Goal: Transaction & Acquisition: Purchase product/service

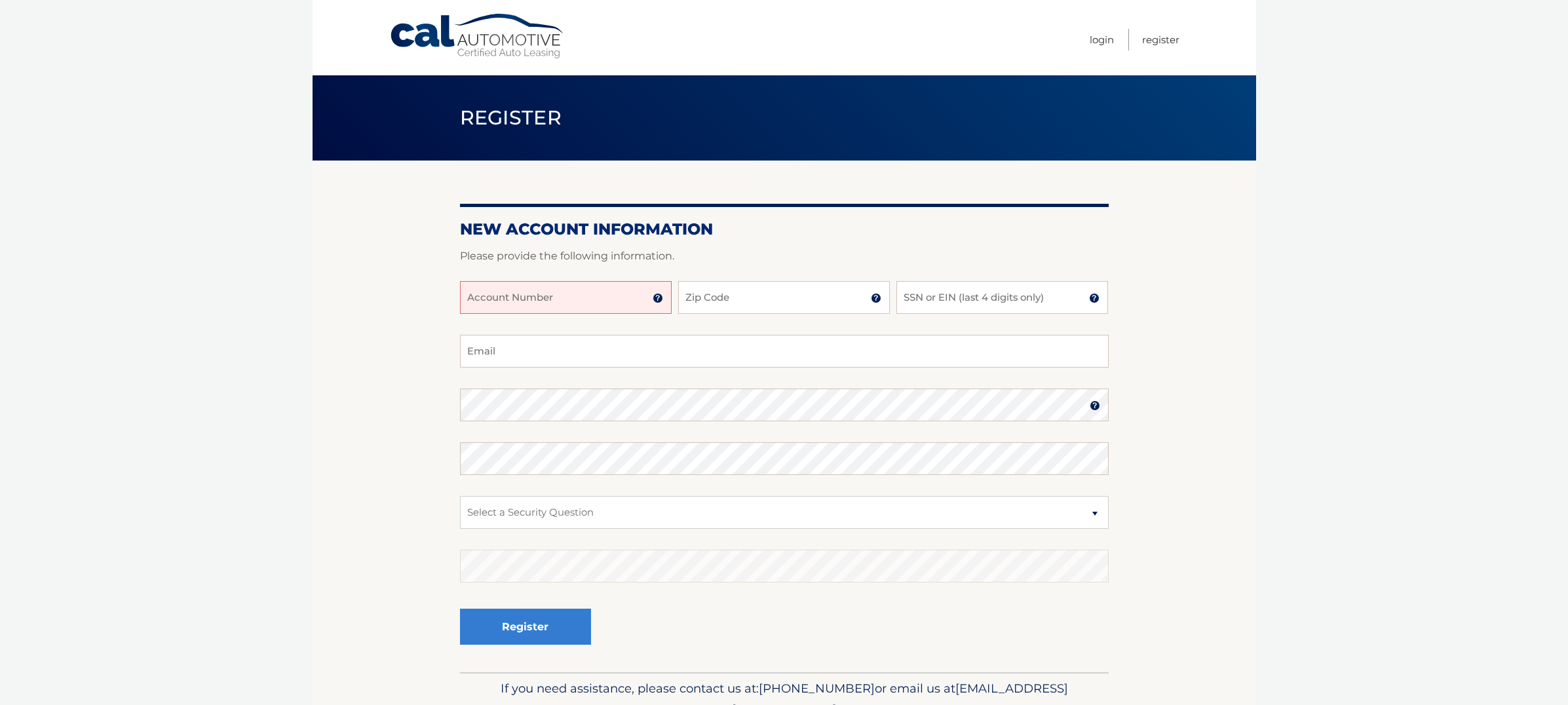
click at [563, 308] on input "Account Number" at bounding box center [565, 297] width 211 height 33
click at [659, 297] on img at bounding box center [658, 298] width 11 height 11
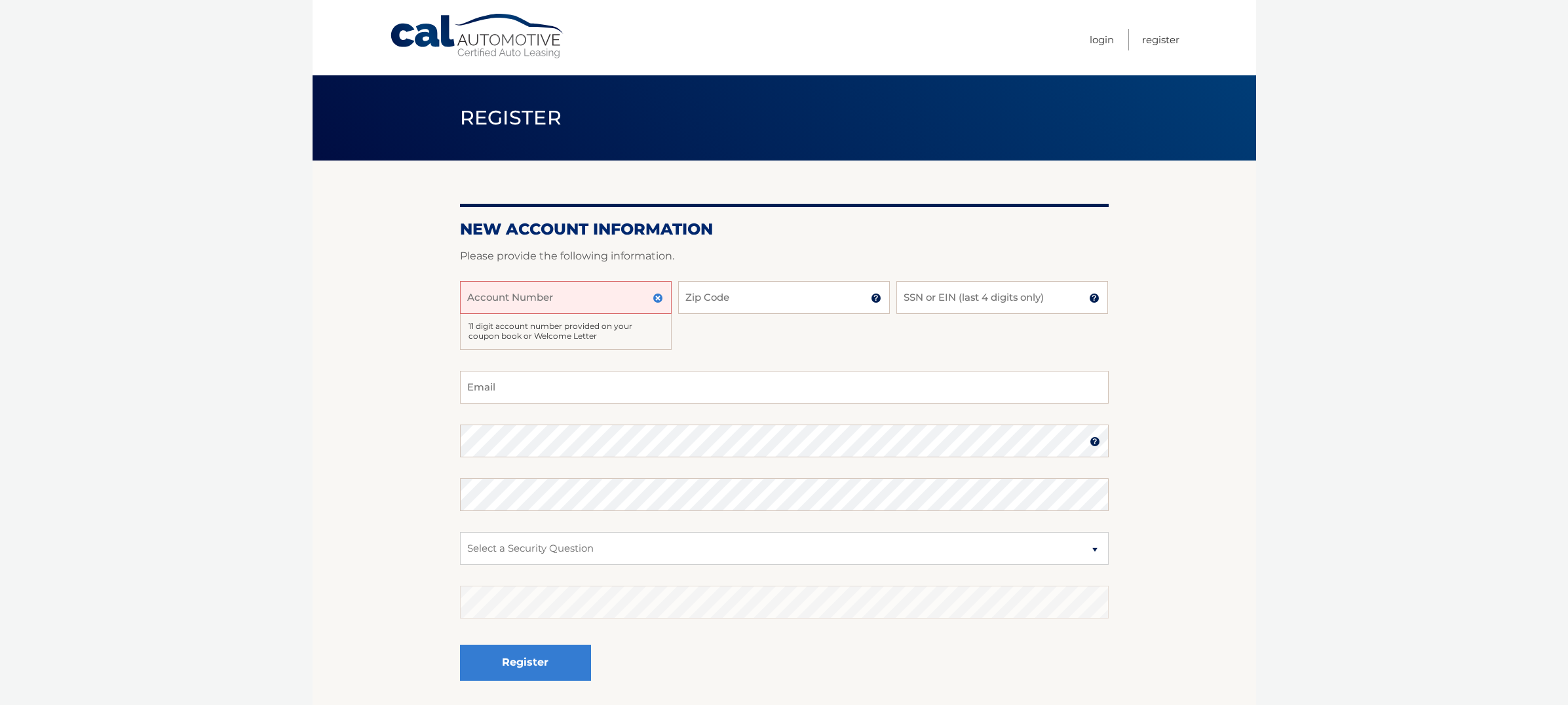
drag, startPoint x: 481, startPoint y: 326, endPoint x: 584, endPoint y: 343, distance: 104.4
click at [584, 343] on div "11 digit account number provided on your coupon book or Welcome Letter" at bounding box center [565, 332] width 211 height 36
click at [573, 334] on div "11 digit account number provided on your coupon book or Welcome Letter" at bounding box center [565, 332] width 211 height 36
click at [491, 307] on input "Account Number" at bounding box center [565, 297] width 211 height 33
type input "44455967092"
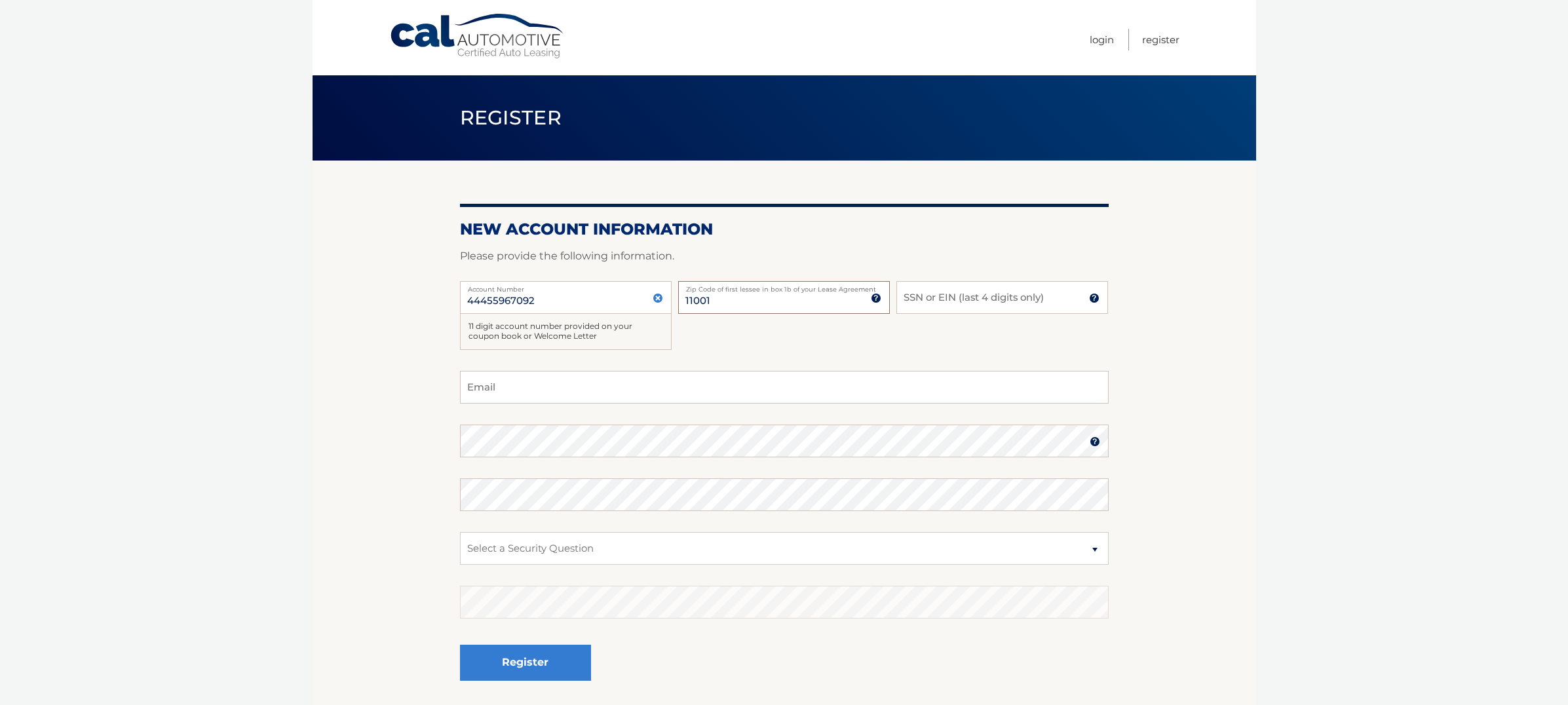
type input "11001"
click at [945, 301] on input "SSN or EIN (last 4 digits only)" at bounding box center [1001, 297] width 211 height 33
type input "6377"
type input "whaites@me.com"
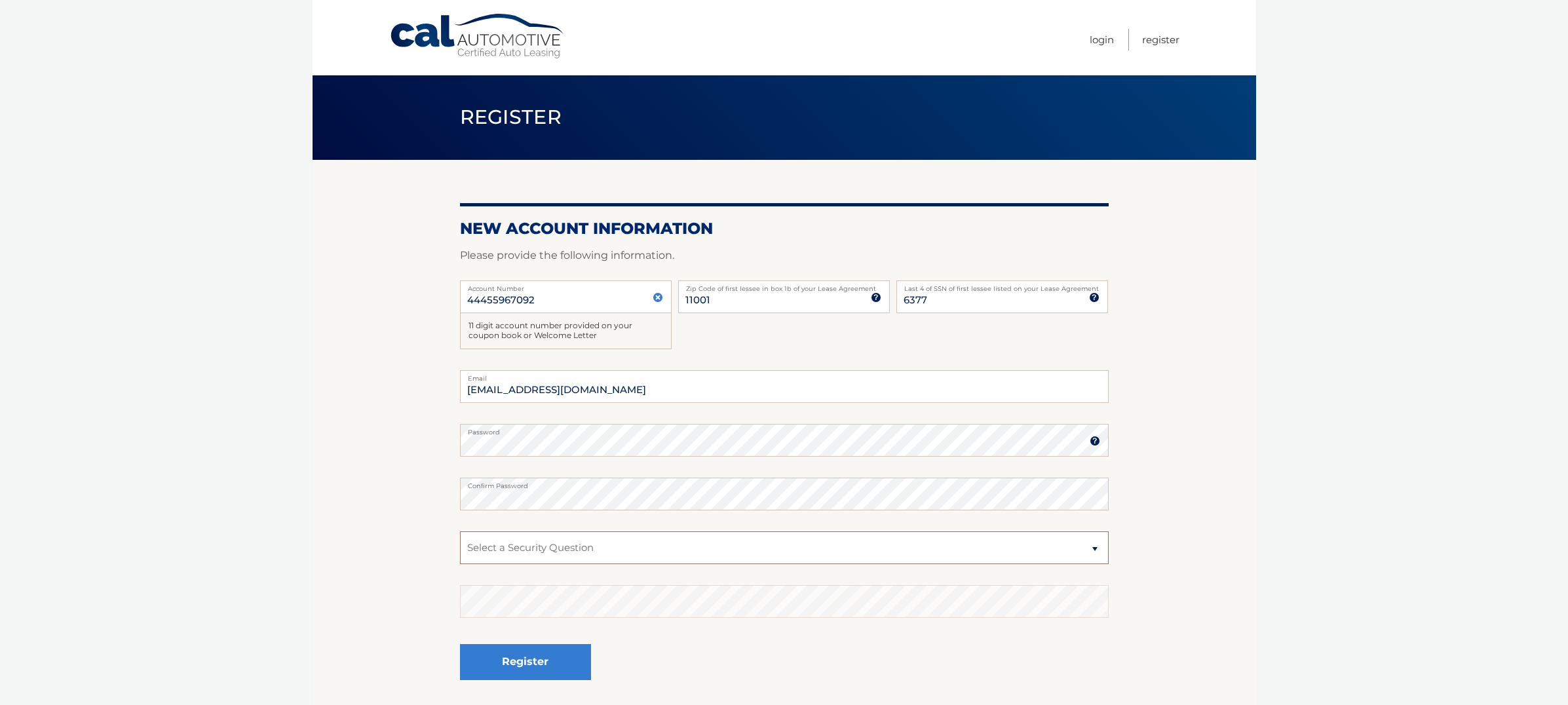
select select "2"
drag, startPoint x: 533, startPoint y: 549, endPoint x: 451, endPoint y: 444, distance: 133.2
click at [451, 444] on section "New Account Information Please provide the following information. 44455967092 A…" at bounding box center [784, 434] width 943 height 548
click at [451, 493] on section "New Account Information Please provide the following information. 44455967092 A…" at bounding box center [784, 434] width 943 height 548
click at [530, 658] on button "Register" at bounding box center [525, 662] width 131 height 36
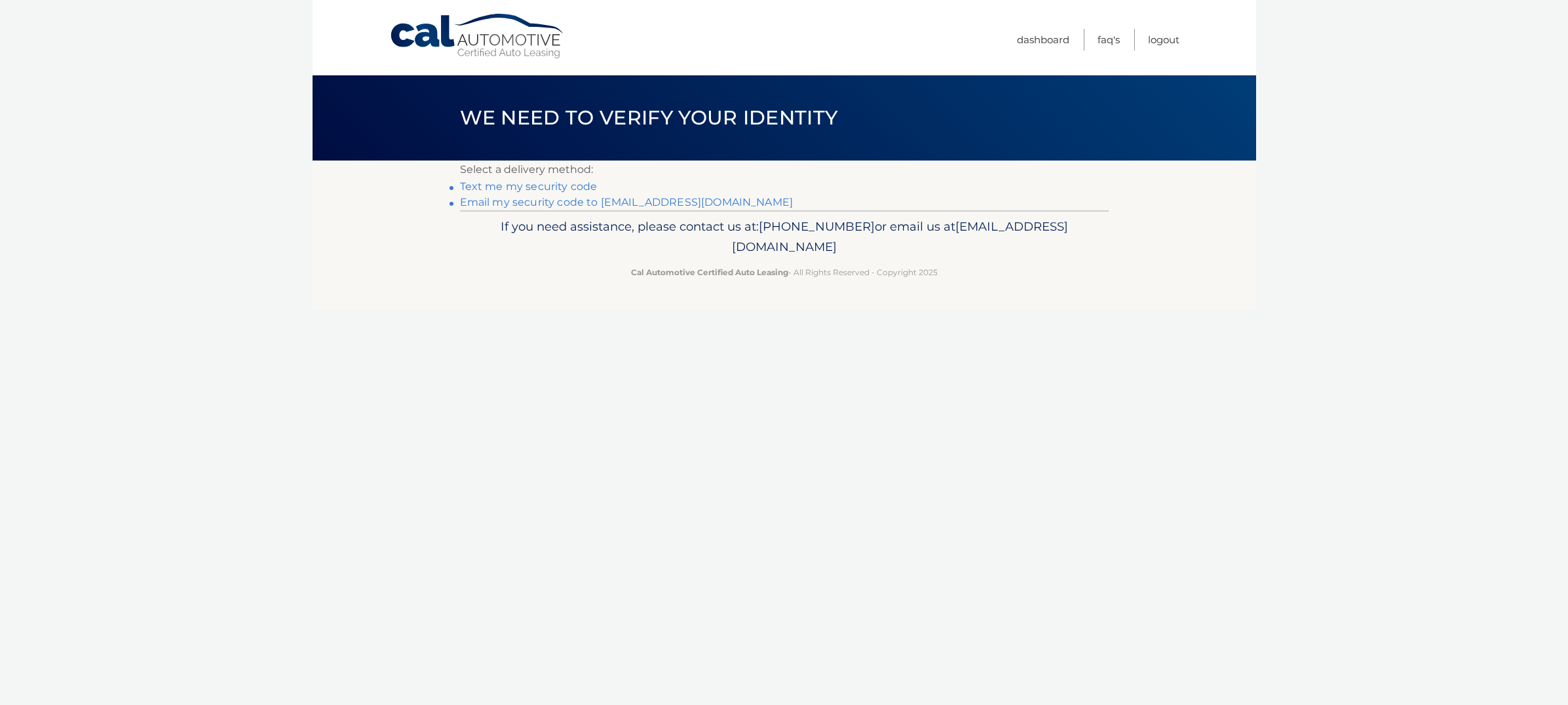
click at [514, 187] on link "Text me my security code" at bounding box center [529, 186] width 137 height 13
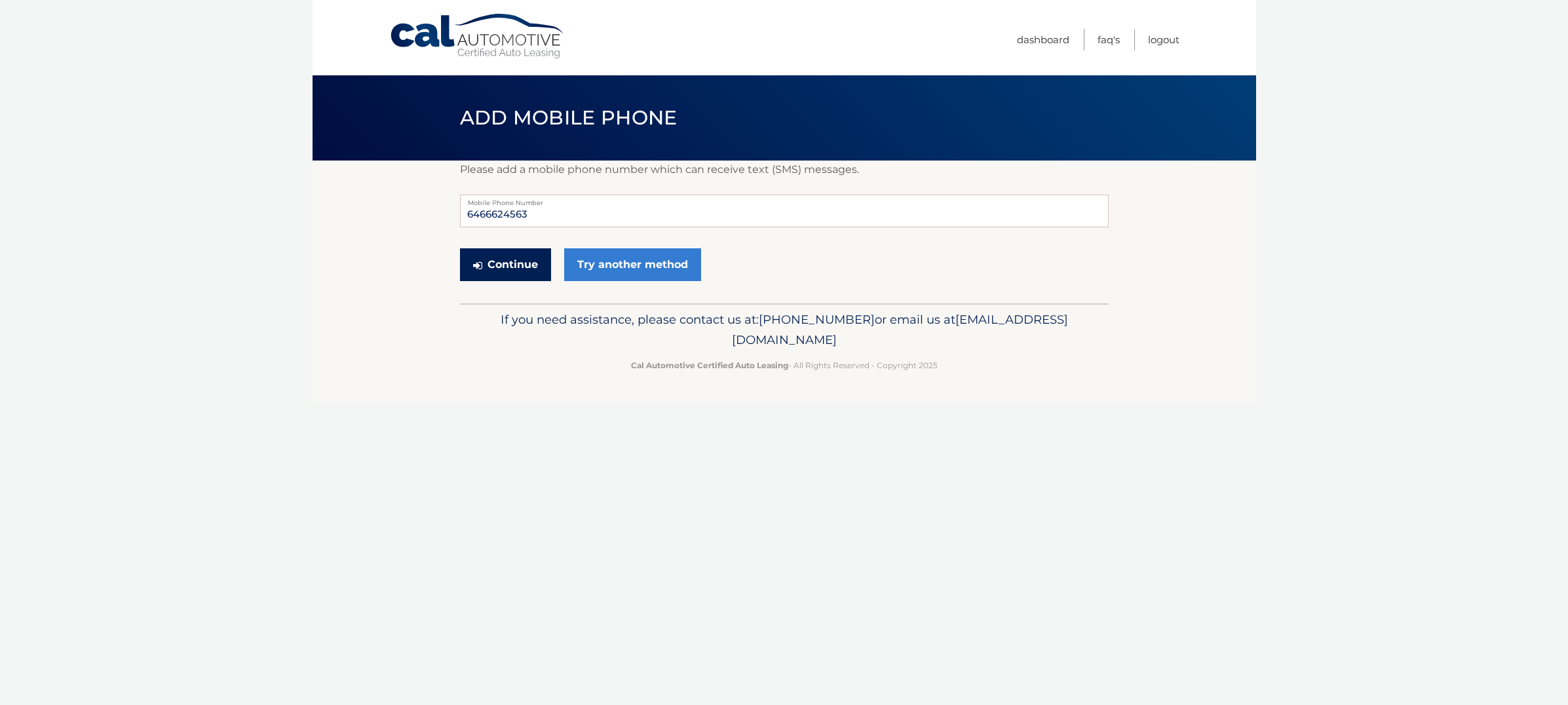
click at [521, 265] on button "Continue" at bounding box center [505, 264] width 91 height 33
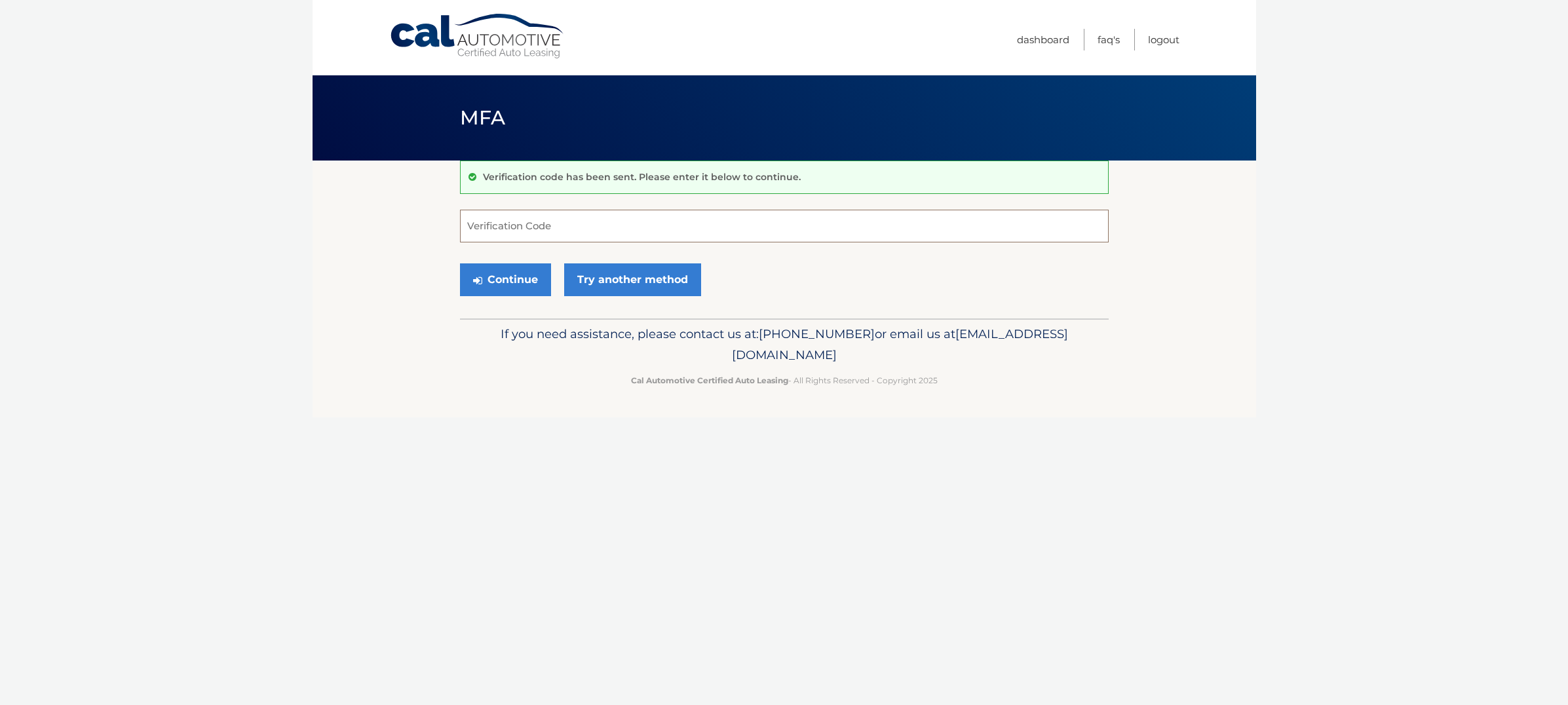
click at [583, 227] on input "Verification Code" at bounding box center [784, 225] width 649 height 33
paste input "870616"
type input "870616"
click at [493, 281] on button "Continue" at bounding box center [505, 279] width 91 height 33
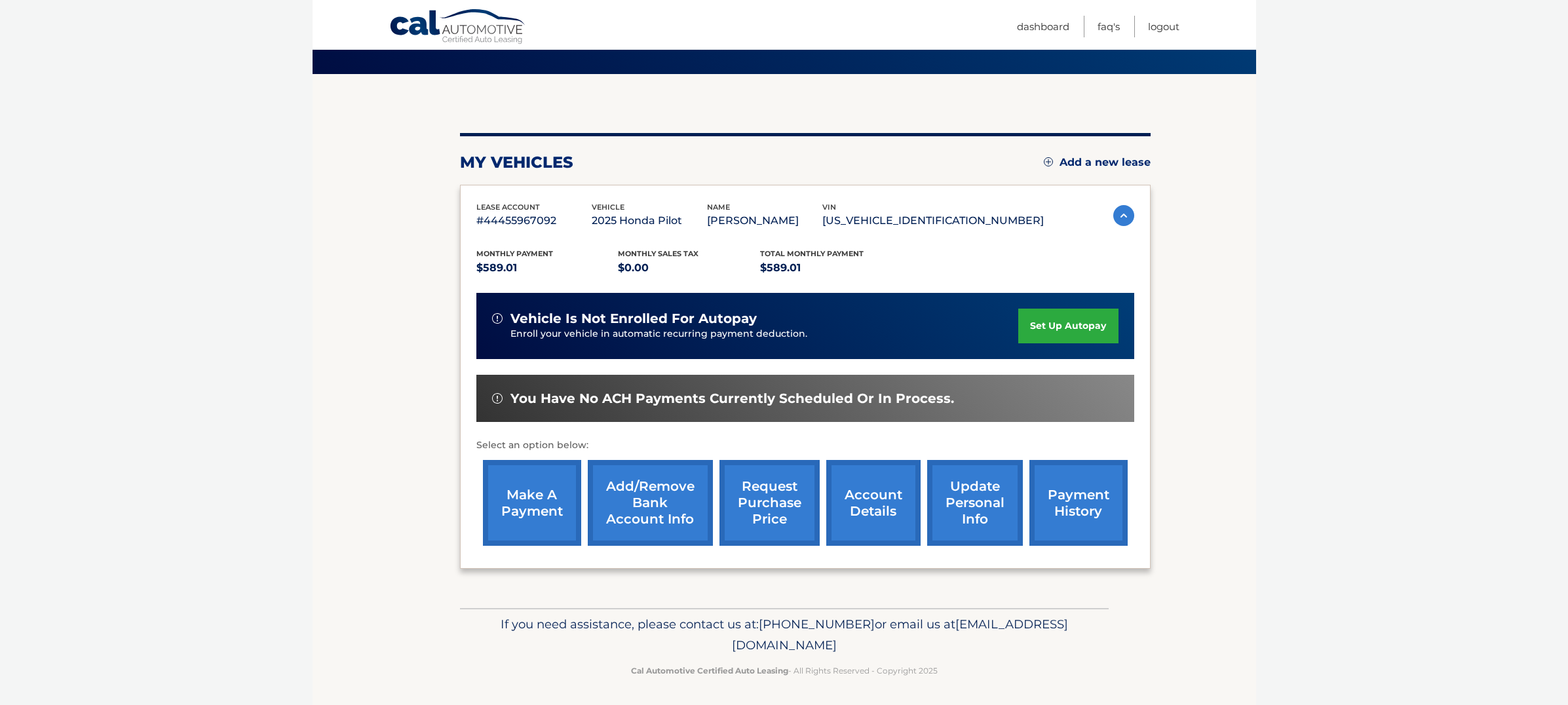
scroll to position [86, 0]
click at [1077, 328] on link "set up autopay" at bounding box center [1067, 327] width 99 height 35
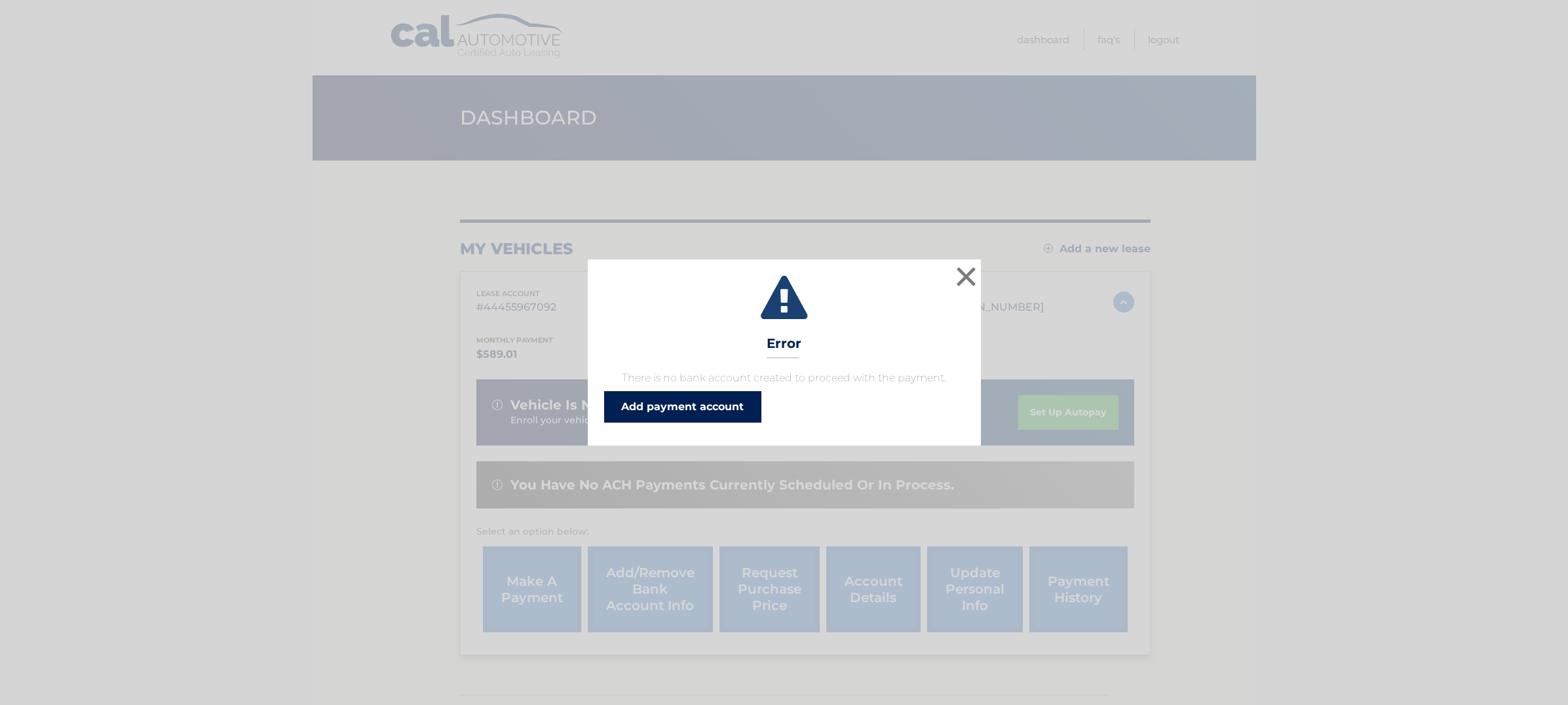
click at [667, 402] on link "Add payment account" at bounding box center [683, 407] width 157 height 31
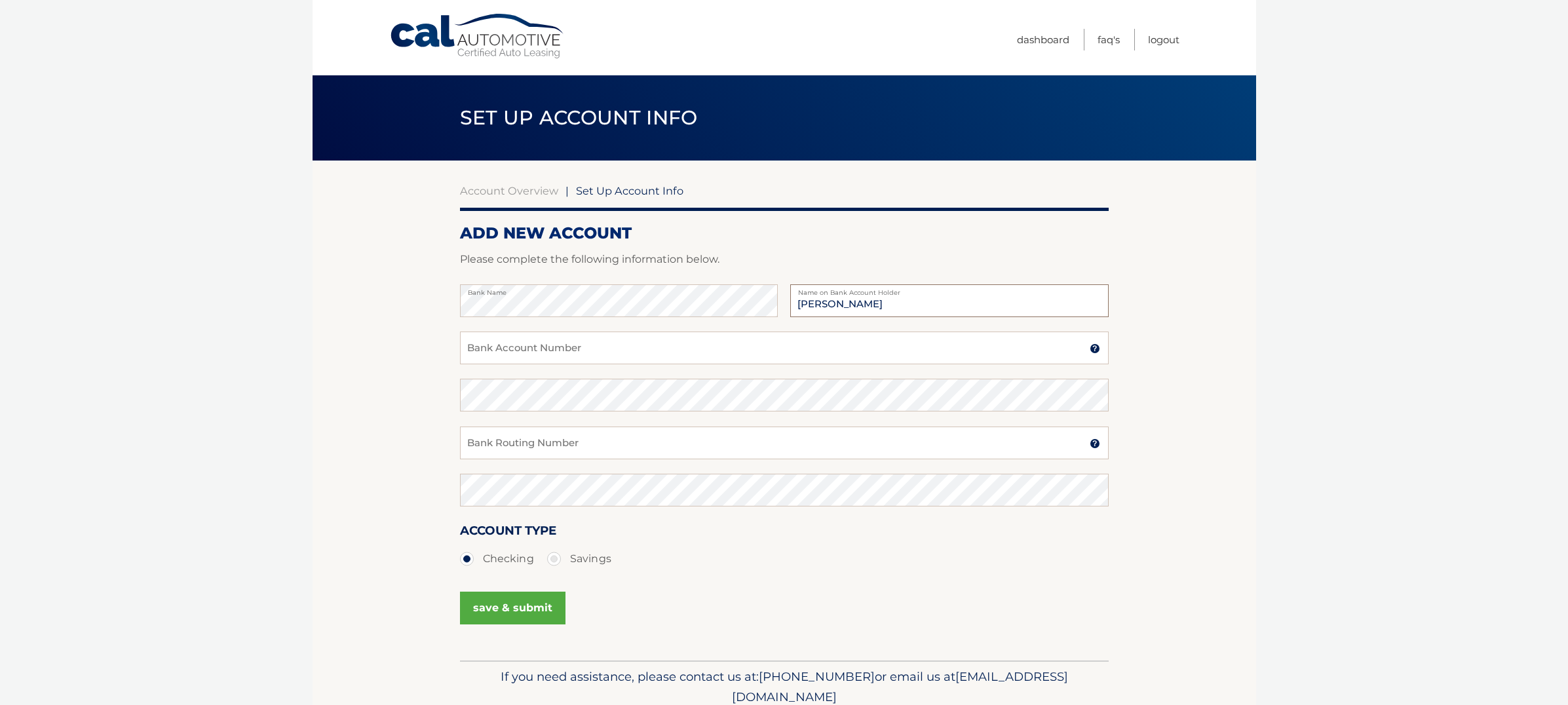
type input "Christopher whaites"
click at [527, 366] on div "Bank Account Number A 3-17-digit number at the bottom of a check or bank statem…" at bounding box center [784, 355] width 649 height 47
click at [525, 349] on input "Bank Account Number" at bounding box center [784, 347] width 649 height 33
type input "361729171"
click at [525, 444] on input "Bank Routing Number" at bounding box center [784, 443] width 649 height 33
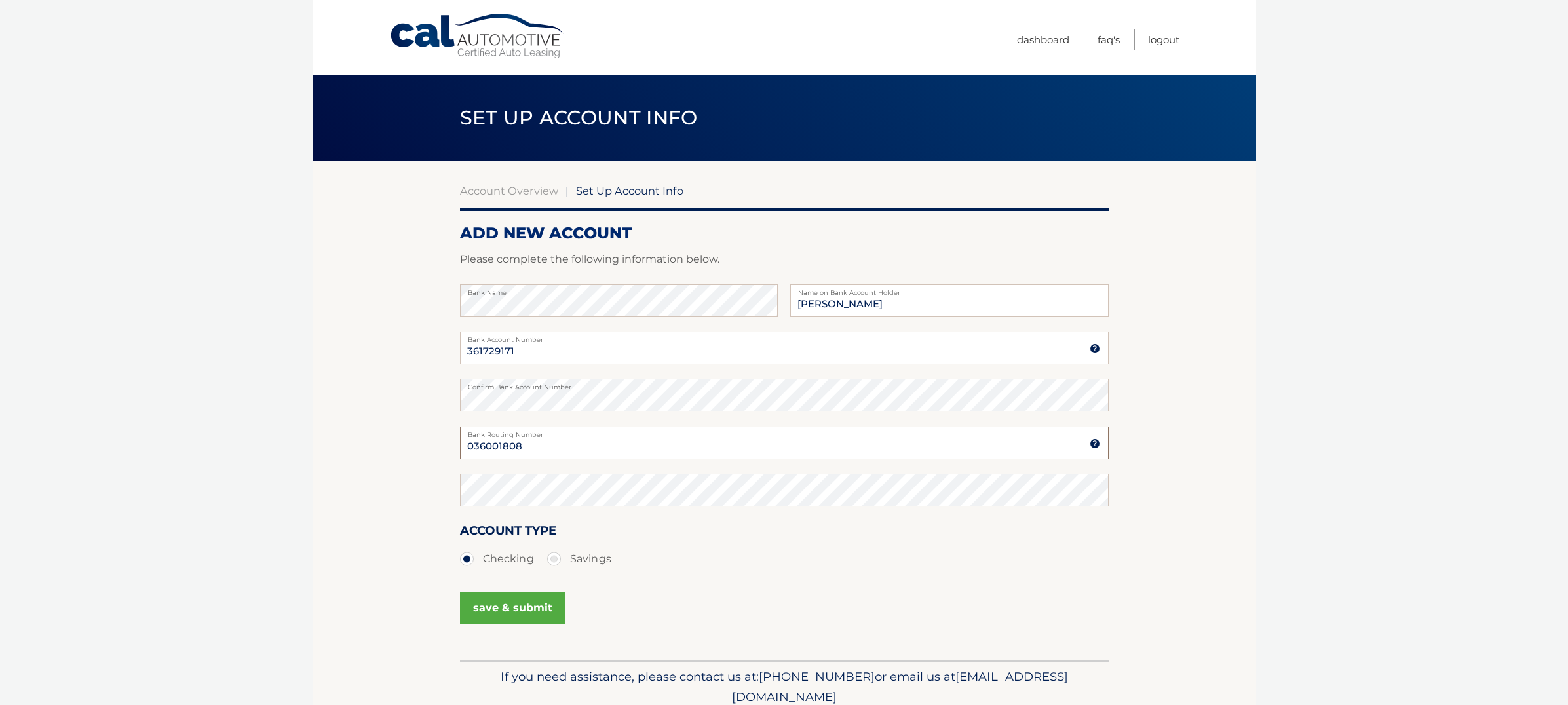
type input "036001808"
click at [518, 606] on button "save & submit" at bounding box center [513, 608] width 105 height 33
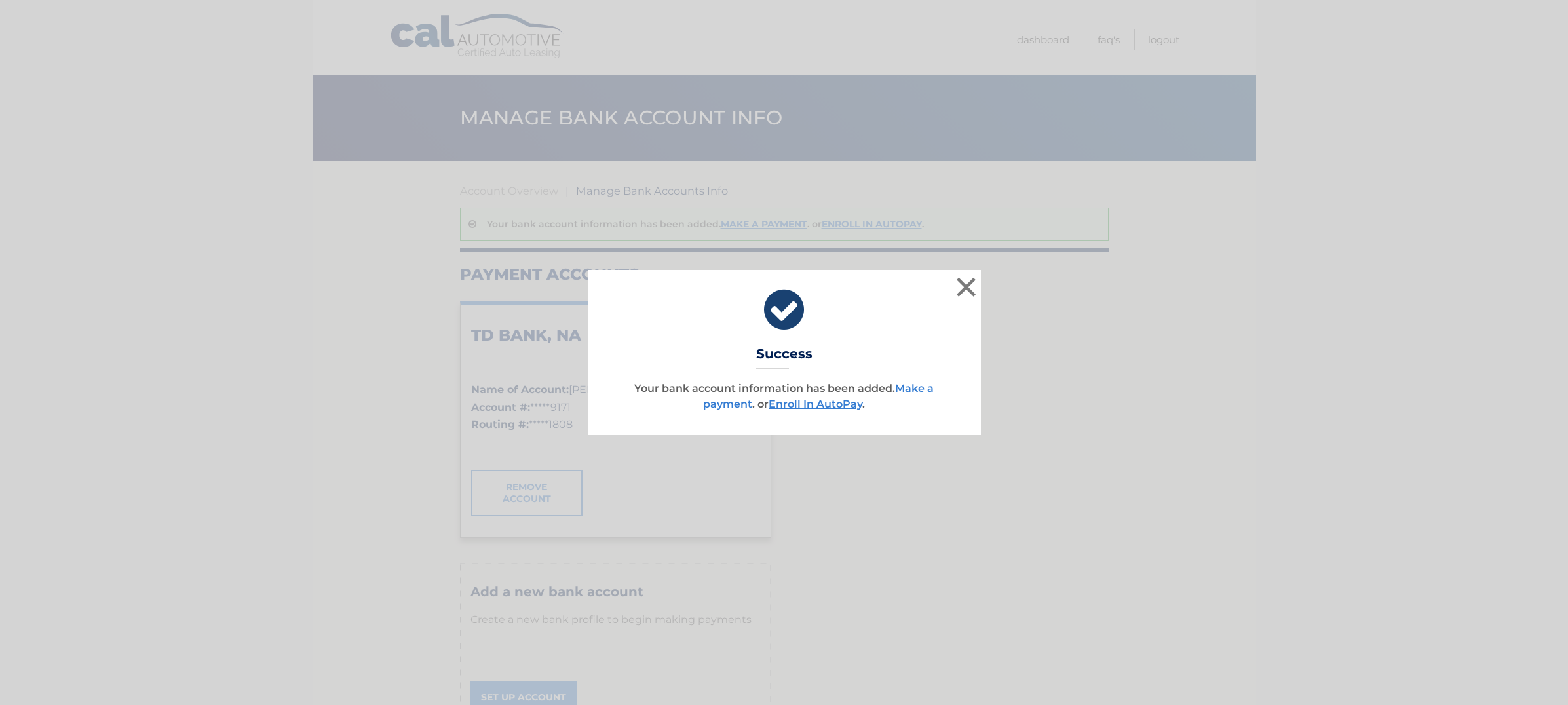
click at [914, 388] on link "Make a payment" at bounding box center [819, 396] width 231 height 28
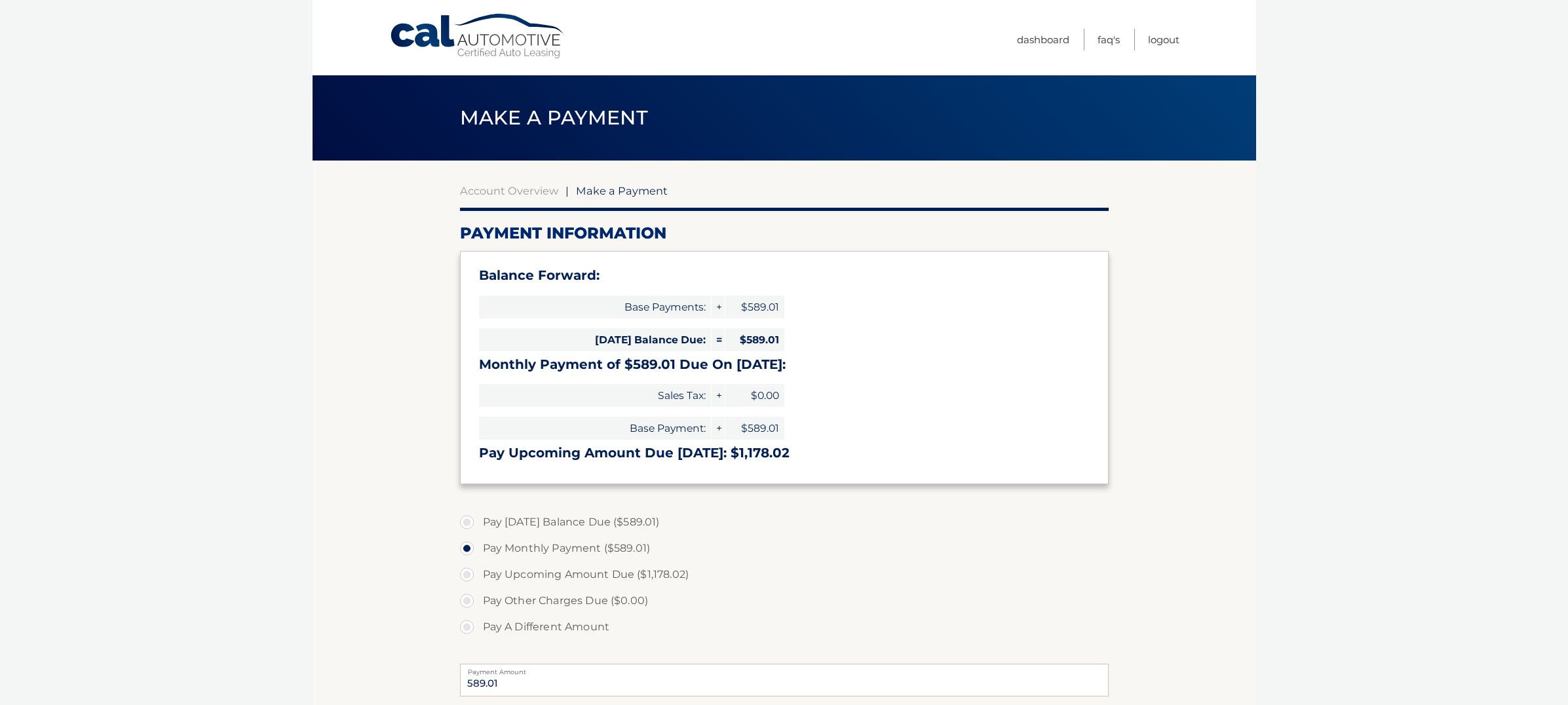
select select "NWZkYTAzNzQtNDgzOC00YzIwLThmMjYtMTQ0MWQ1NDYyMGFk"
click at [521, 192] on link "Account Overview" at bounding box center [509, 191] width 98 height 13
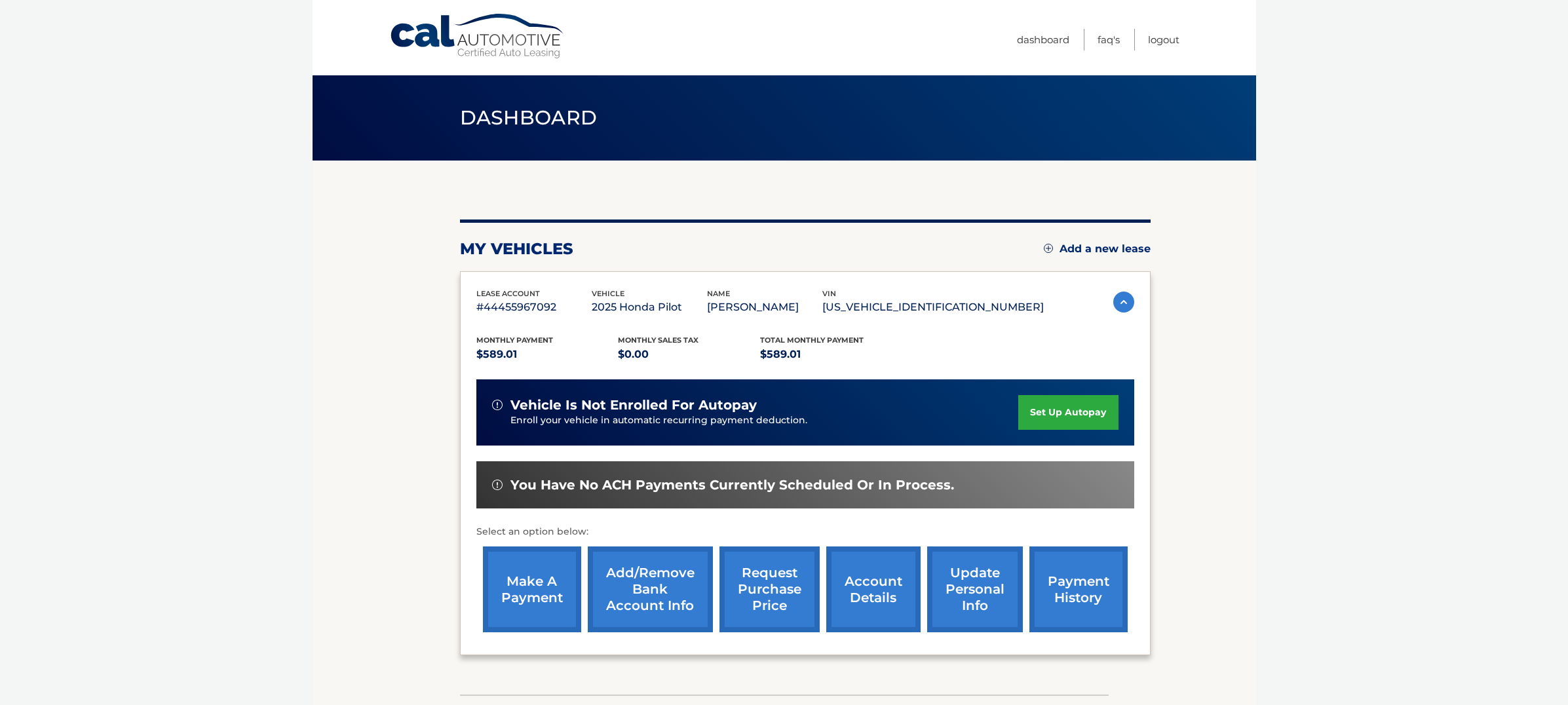
click at [495, 482] on img at bounding box center [497, 485] width 11 height 11
drag, startPoint x: 566, startPoint y: 486, endPoint x: 819, endPoint y: 484, distance: 253.0
click at [819, 484] on span "You have no ACH payments currently scheduled or in process." at bounding box center [732, 485] width 443 height 17
click at [860, 488] on span "You have no ACH payments currently scheduled or in process." at bounding box center [732, 485] width 443 height 17
drag, startPoint x: 683, startPoint y: 483, endPoint x: 939, endPoint y: 484, distance: 256.0
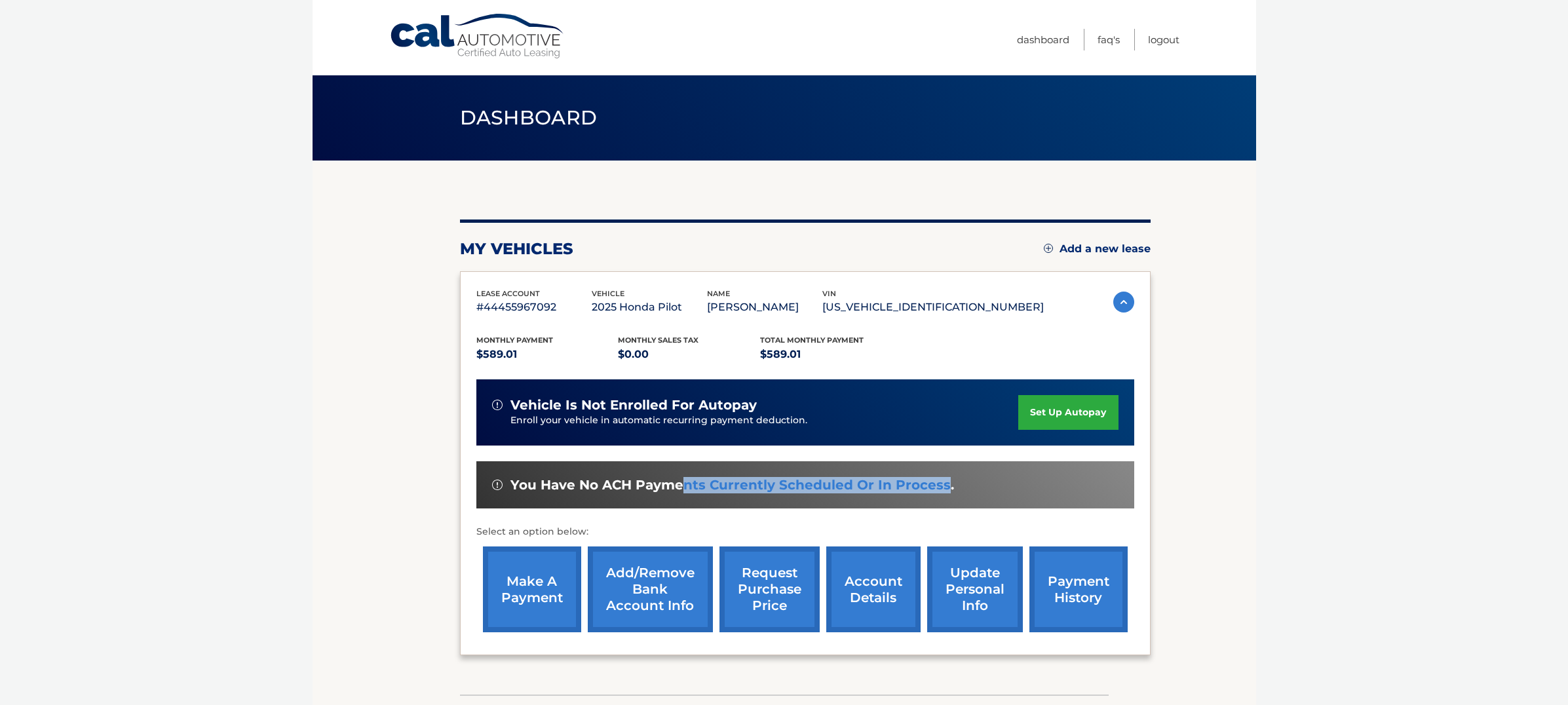
click at [939, 484] on span "You have no ACH payments currently scheduled or in process." at bounding box center [732, 485] width 443 height 17
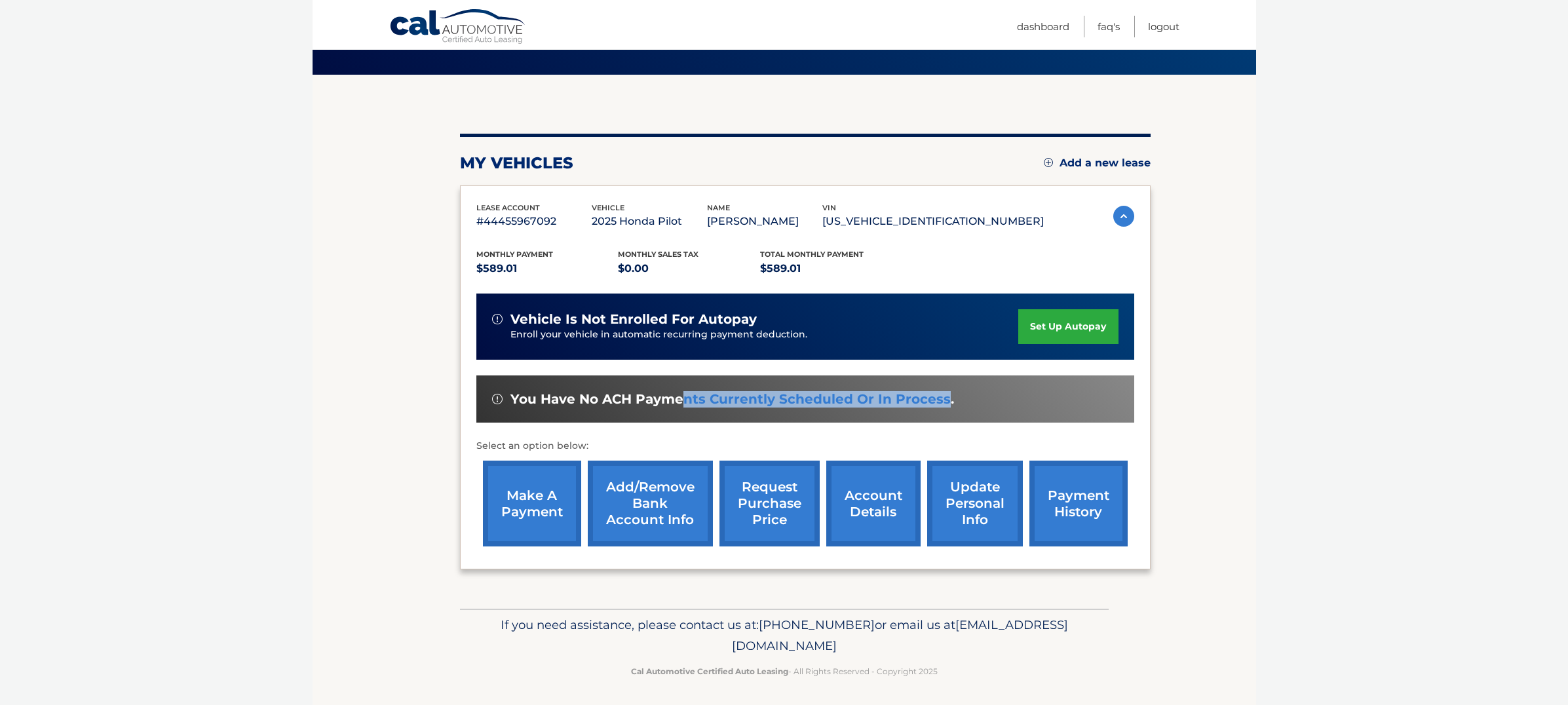
click at [862, 496] on link "account details" at bounding box center [873, 504] width 95 height 86
click at [877, 506] on link "account details" at bounding box center [873, 503] width 95 height 86
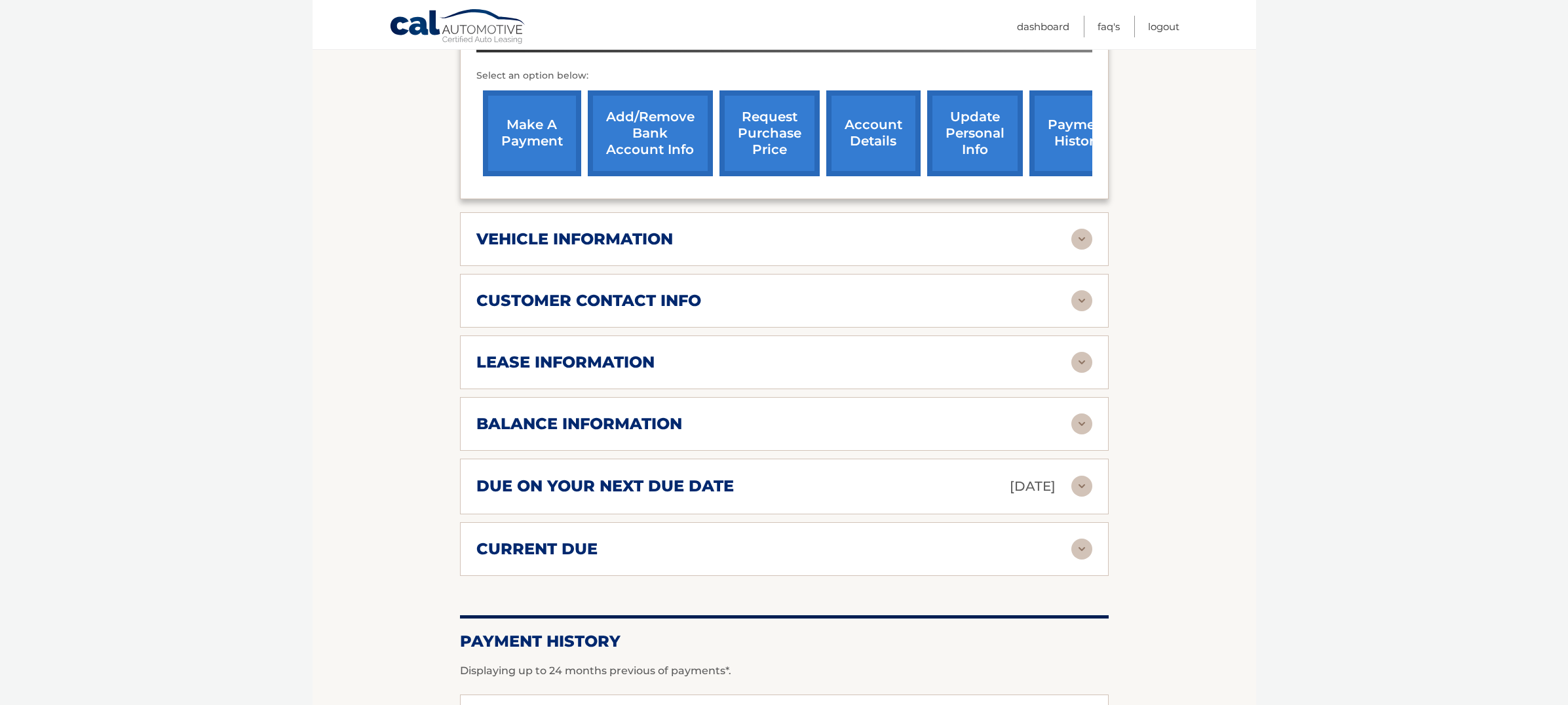
scroll to position [476, 0]
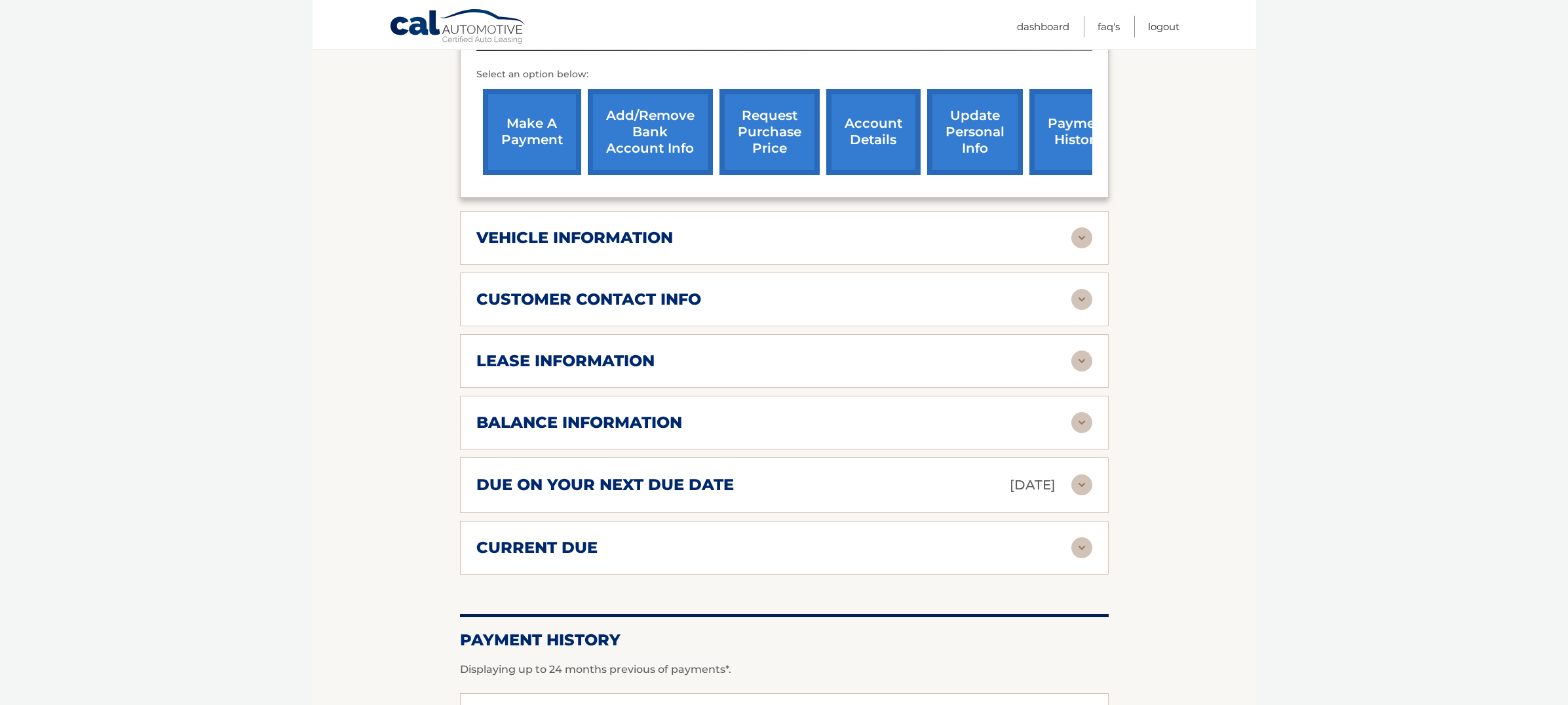
click at [817, 369] on div "lease information" at bounding box center [773, 361] width 595 height 19
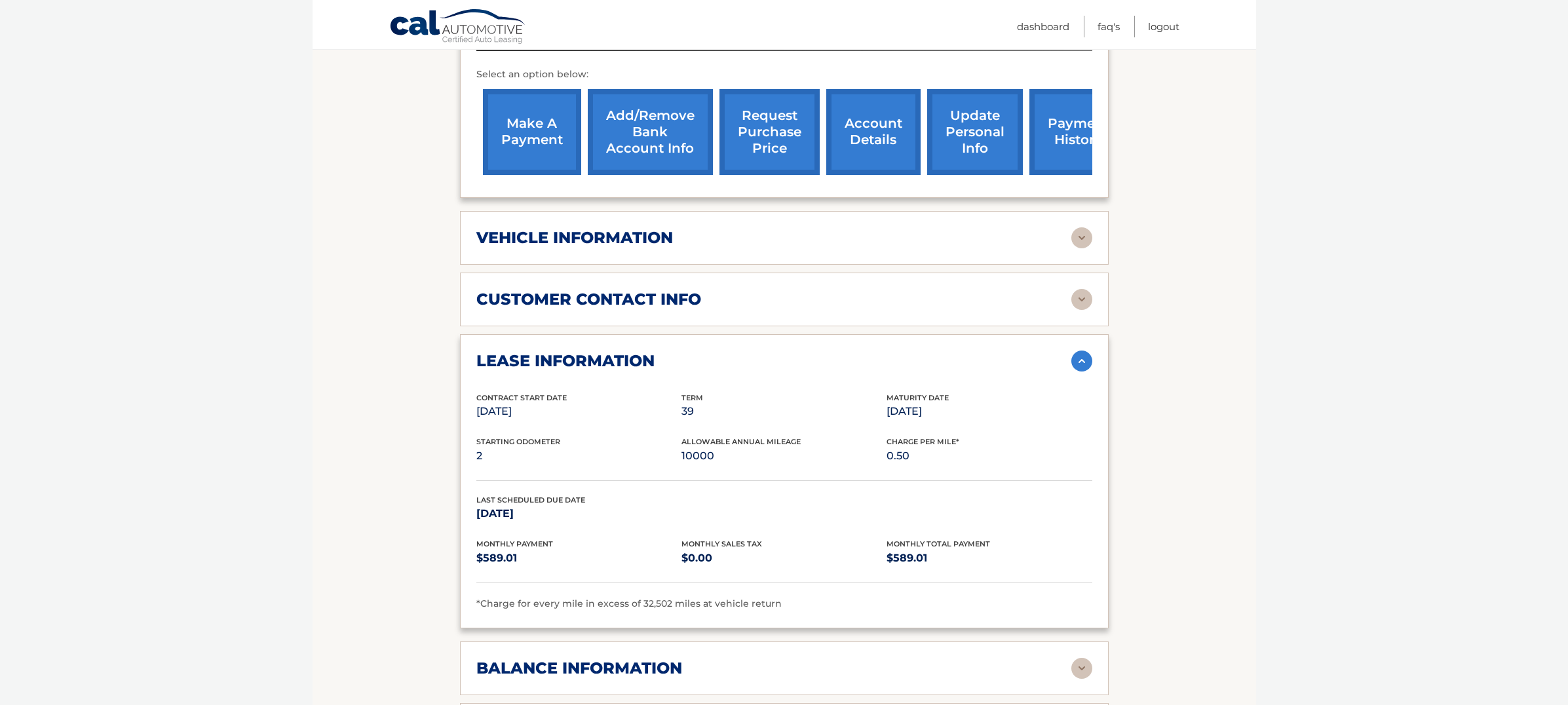
drag, startPoint x: 477, startPoint y: 414, endPoint x: 547, endPoint y: 434, distance: 72.8
click at [547, 422] on div "Contract Start Date Jul 08, 2025" at bounding box center [579, 407] width 205 height 29
click at [781, 421] on p "39" at bounding box center [784, 412] width 205 height 19
drag, startPoint x: 921, startPoint y: 416, endPoint x: 954, endPoint y: 437, distance: 39.1
click at [954, 437] on div "Contract Start Date Jul 08, 2025 Term 39 Maturity Date Oct 08, 2028" at bounding box center [784, 414] width 616 height 45
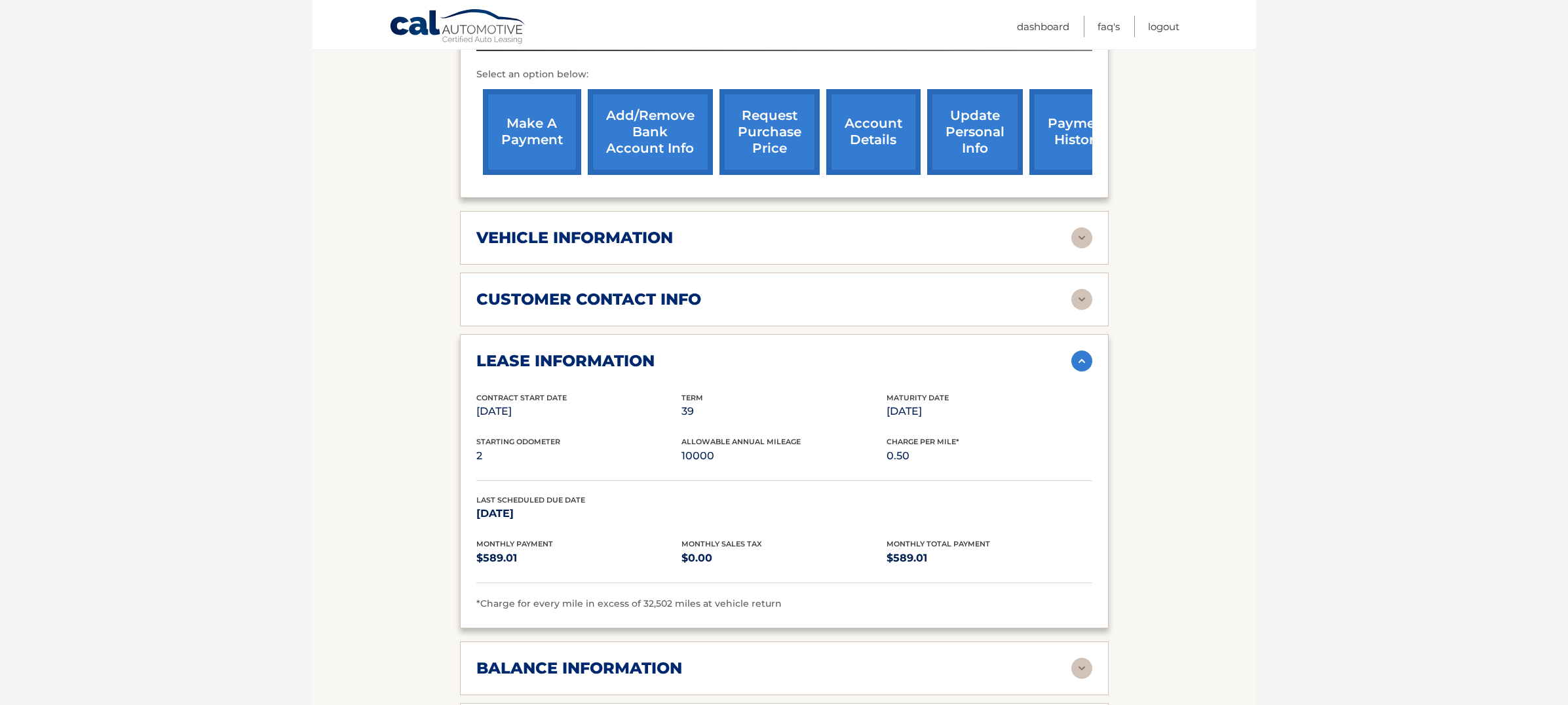
click at [929, 421] on p "Oct 08, 2028" at bounding box center [989, 412] width 205 height 19
drag, startPoint x: 549, startPoint y: 420, endPoint x: 753, endPoint y: 466, distance: 209.1
click at [753, 466] on div "Contract Start Date Jul 08, 2025 Term 39 Maturity Date Oct 08, 2028 Starting Od…" at bounding box center [784, 502] width 616 height 220
click at [765, 466] on p "10000" at bounding box center [784, 456] width 205 height 19
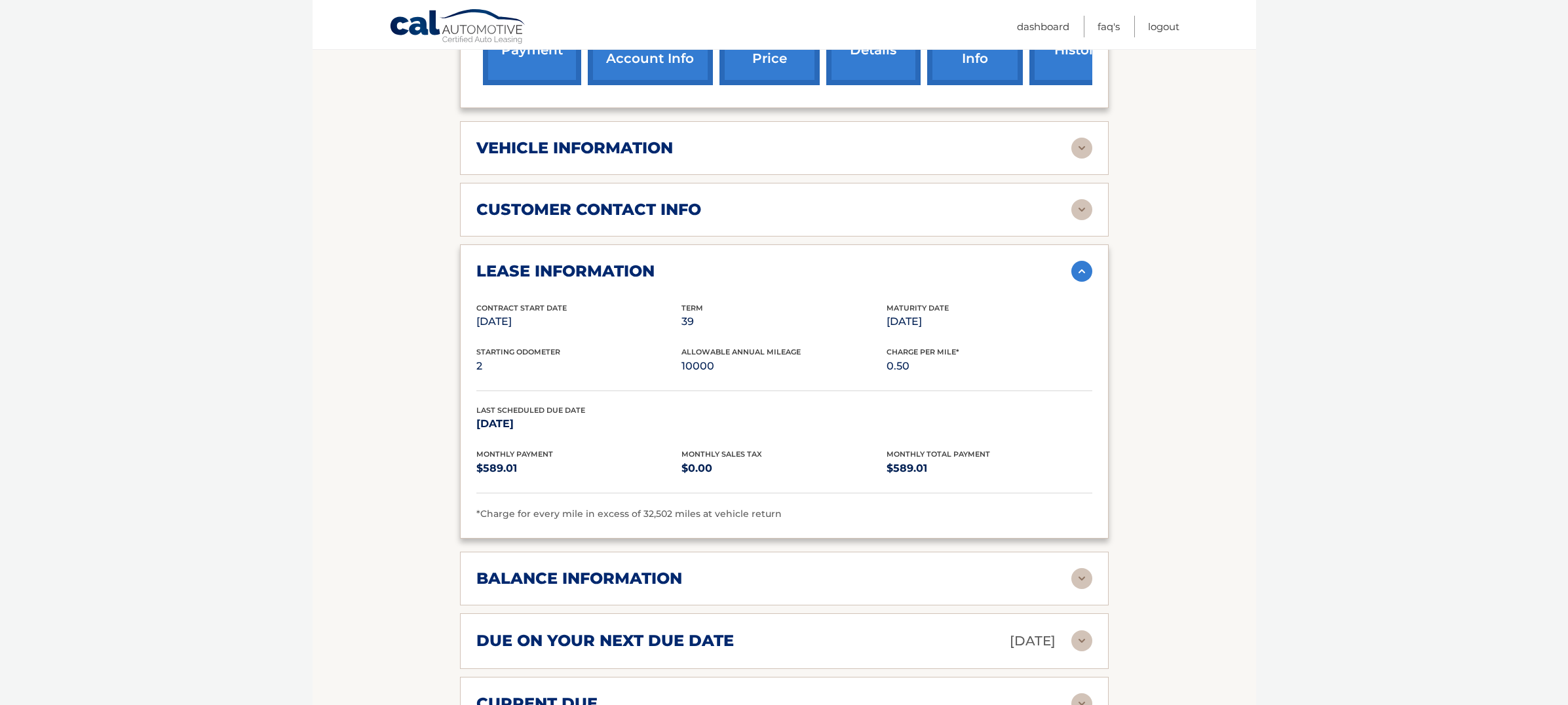
scroll to position [567, 0]
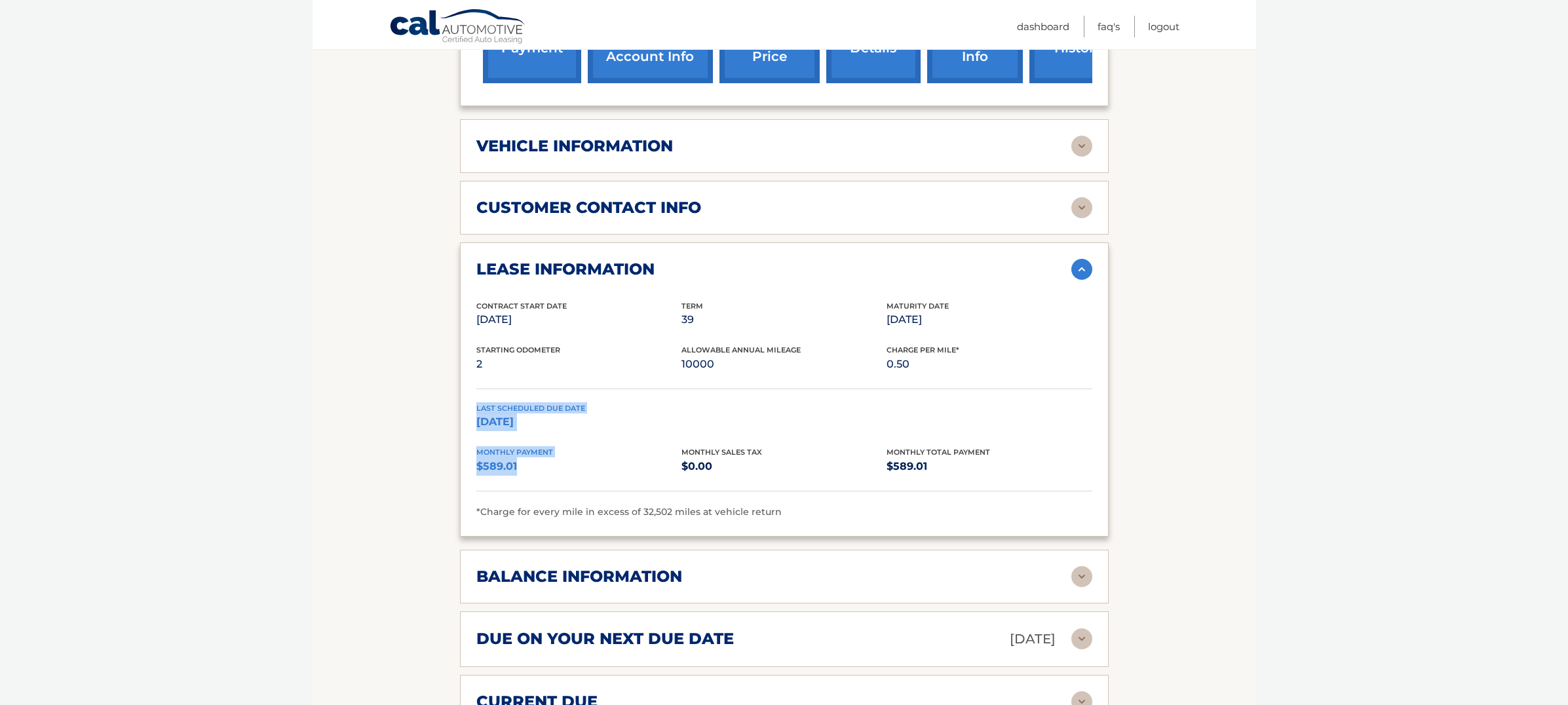
drag, startPoint x: 518, startPoint y: 422, endPoint x: 589, endPoint y: 498, distance: 104.0
click at [589, 498] on div "Contract Start Date Jul 08, 2025 Term 39 Maturity Date Oct 08, 2028 Starting Od…" at bounding box center [784, 410] width 616 height 220
click at [597, 476] on p "$589.01" at bounding box center [579, 467] width 205 height 19
click at [621, 156] on h2 "vehicle information" at bounding box center [574, 145] width 197 height 19
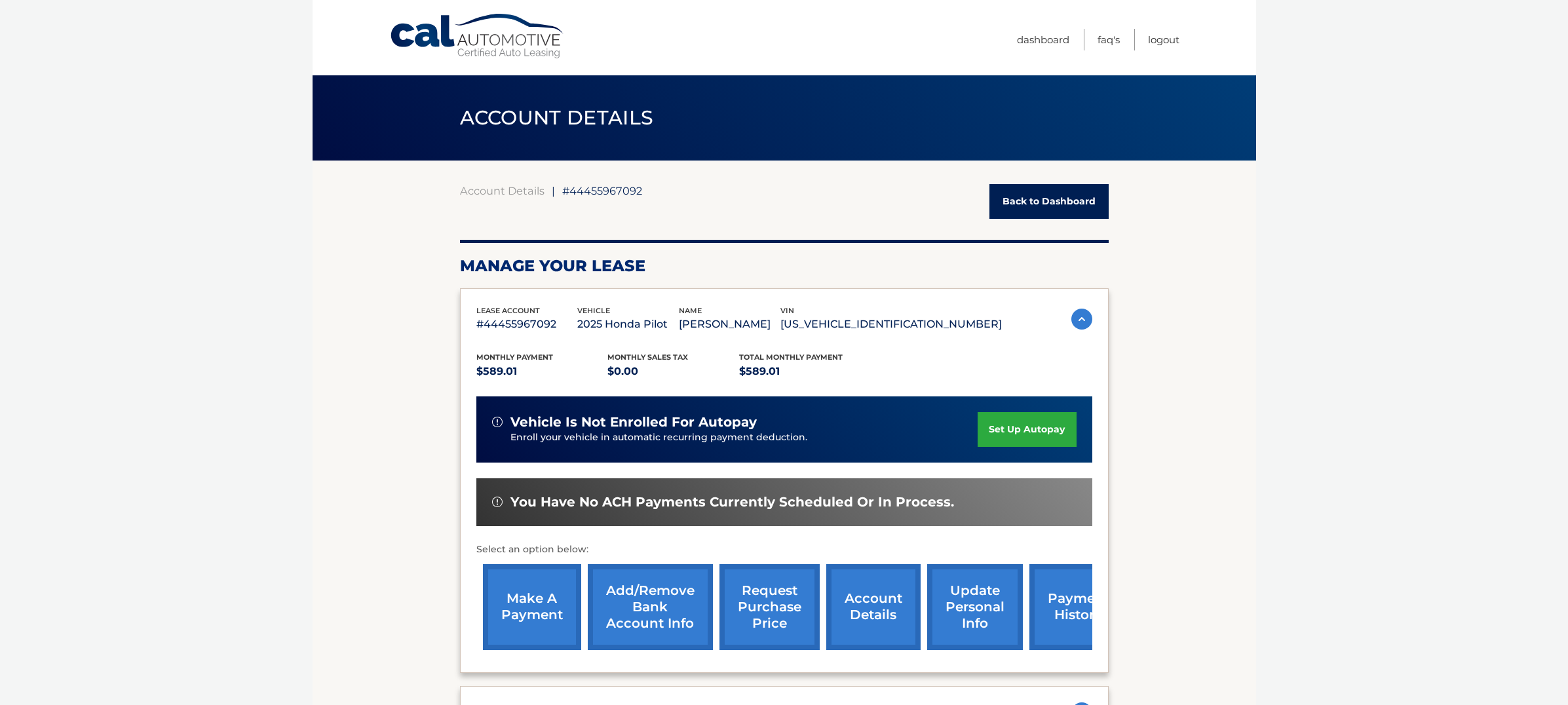
scroll to position [0, 0]
click at [545, 629] on link "make a payment" at bounding box center [531, 607] width 98 height 86
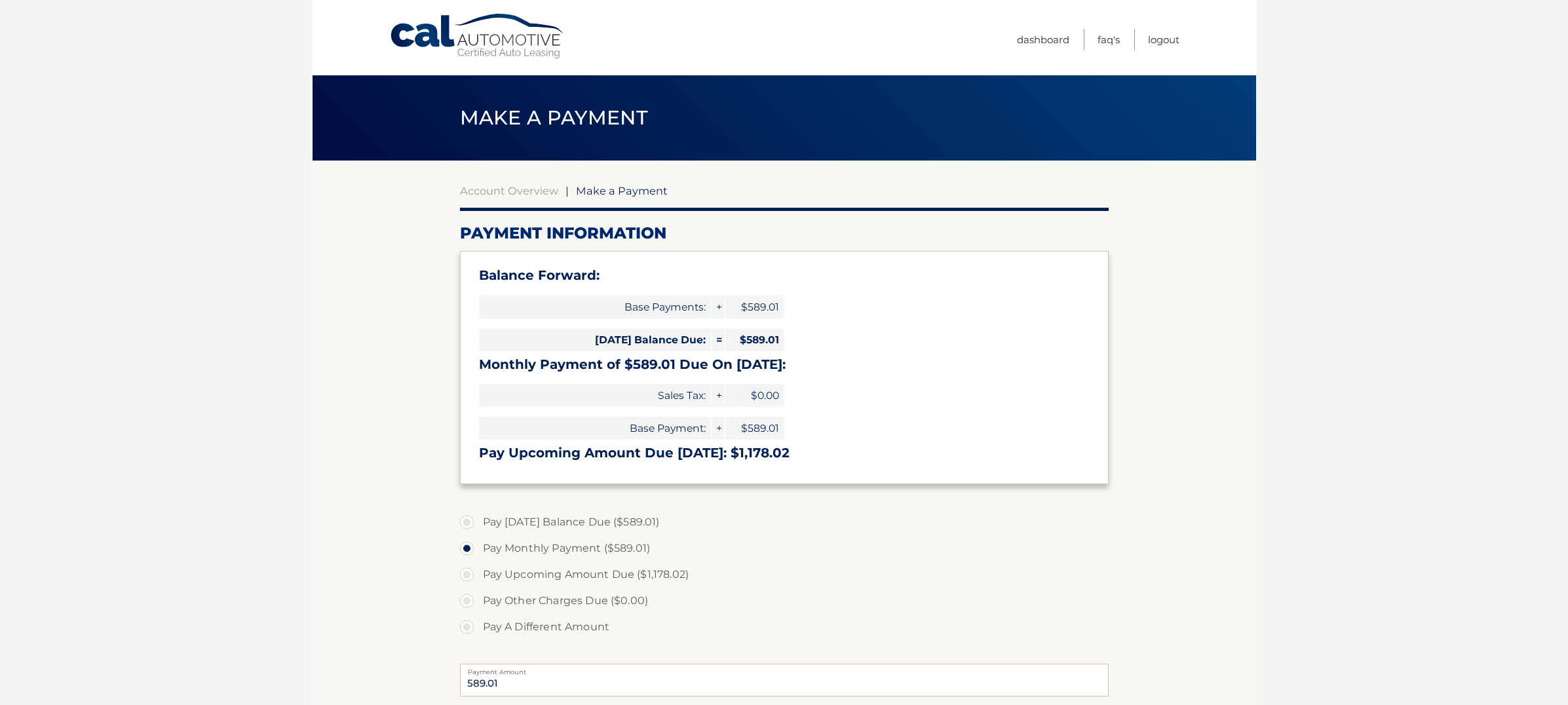
select select "NWZkYTAzNzQtNDgzOC00YzIwLThmMjYtMTQ0MWQ1NDYyMGFk"
click at [473, 520] on label "Pay Today's Balance Due ($589.01)" at bounding box center [784, 522] width 649 height 26
click at [473, 520] on input "Pay Today's Balance Due ($589.01)" at bounding box center [472, 520] width 13 height 21
radio input "true"
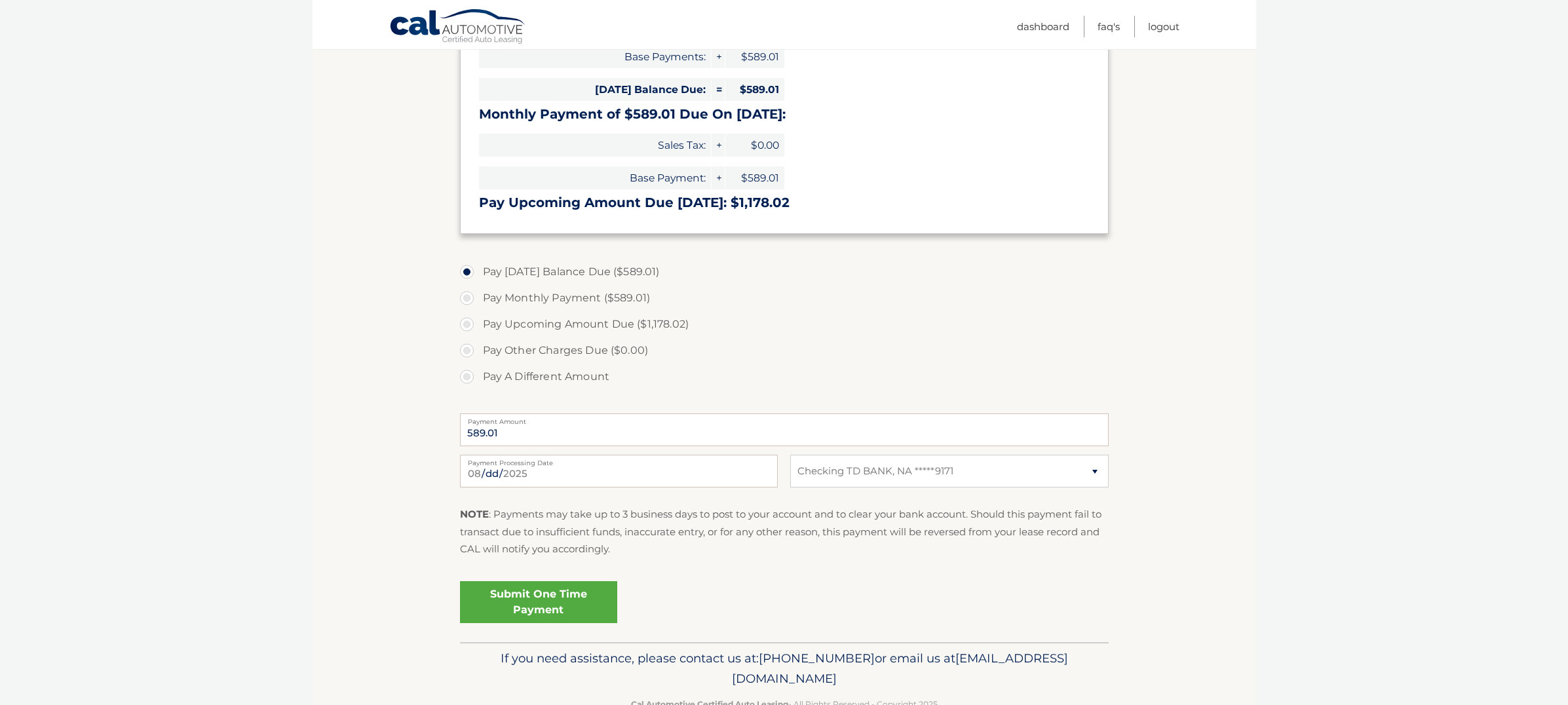
scroll to position [252, 0]
click at [543, 598] on link "Submit One Time Payment" at bounding box center [539, 600] width 157 height 42
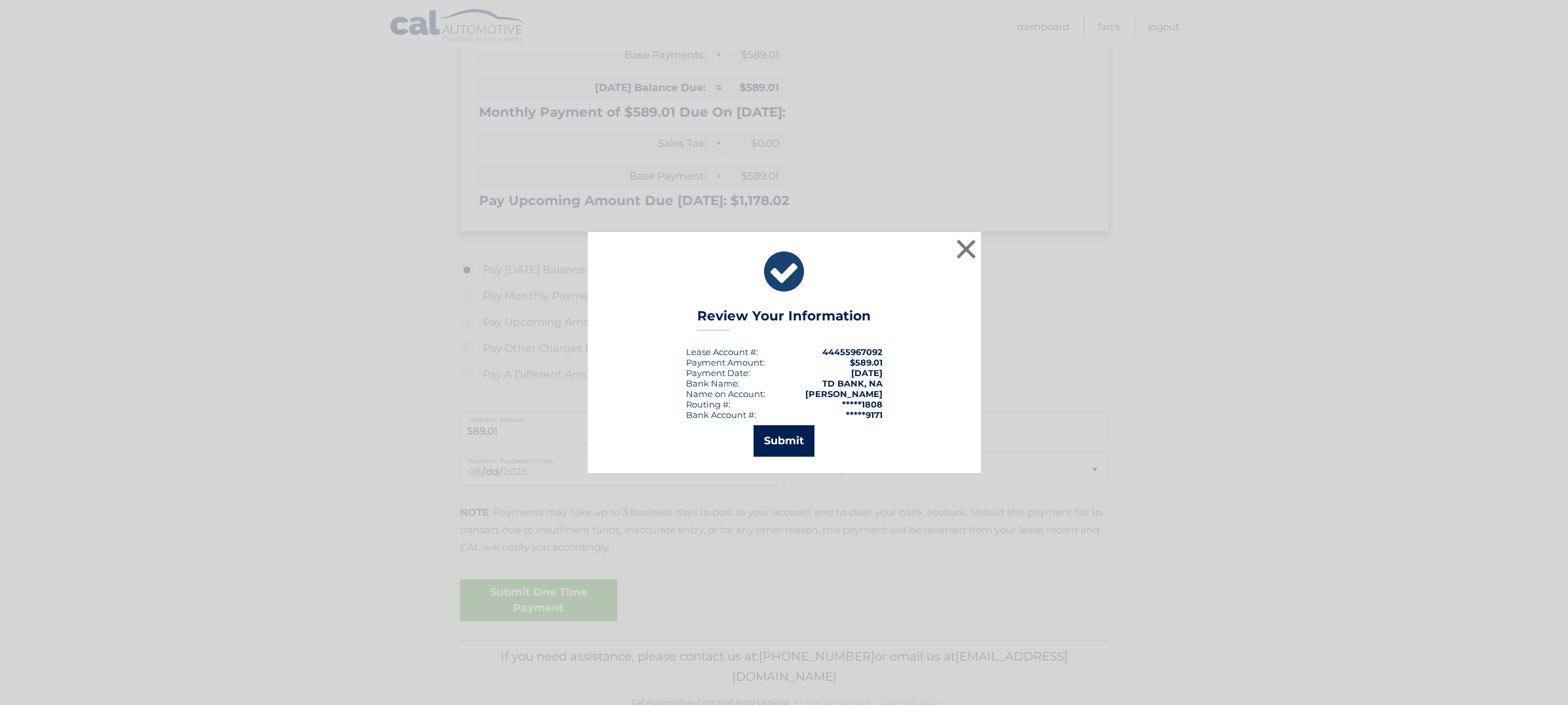
click at [791, 438] on button "Submit" at bounding box center [783, 441] width 61 height 31
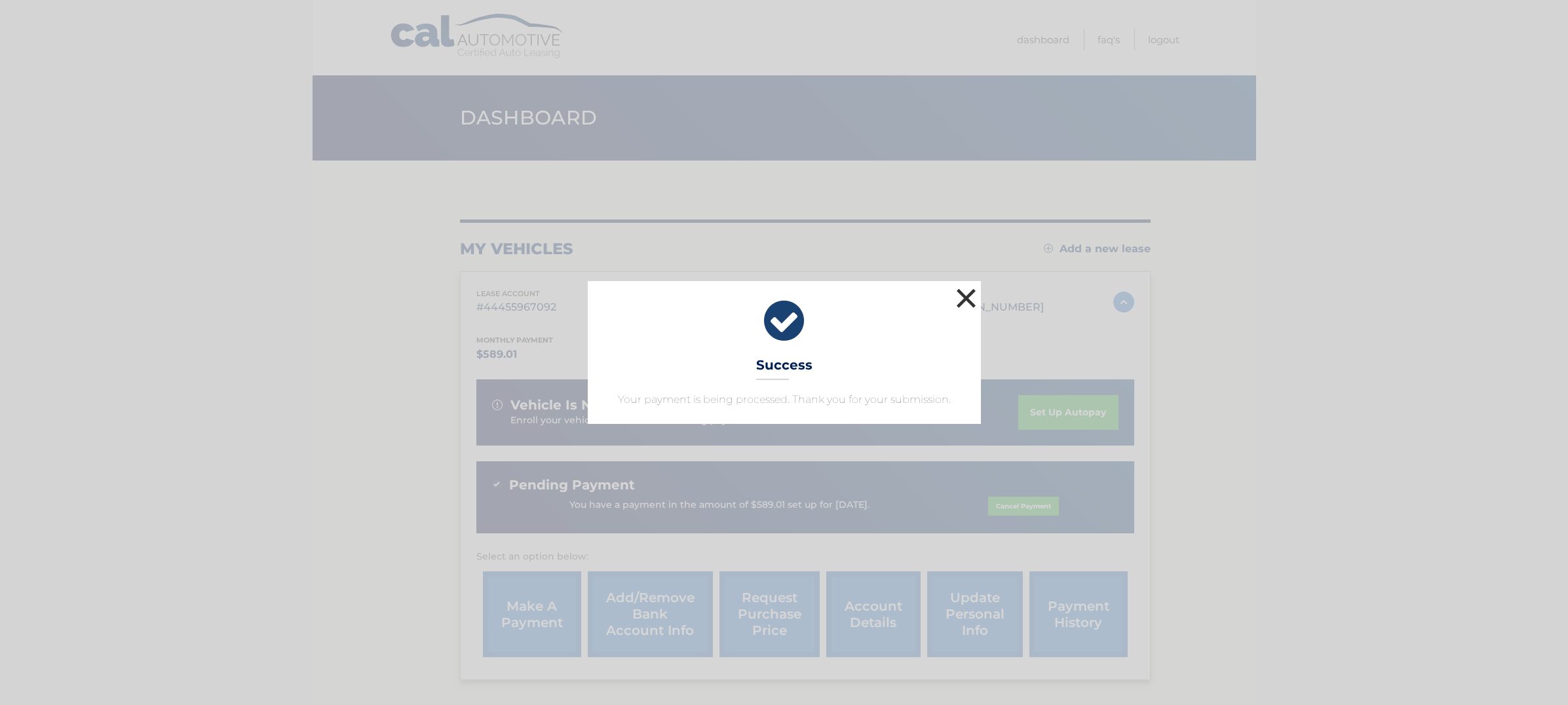
click at [963, 298] on button "×" at bounding box center [966, 298] width 26 height 26
